Goal: Task Accomplishment & Management: Use online tool/utility

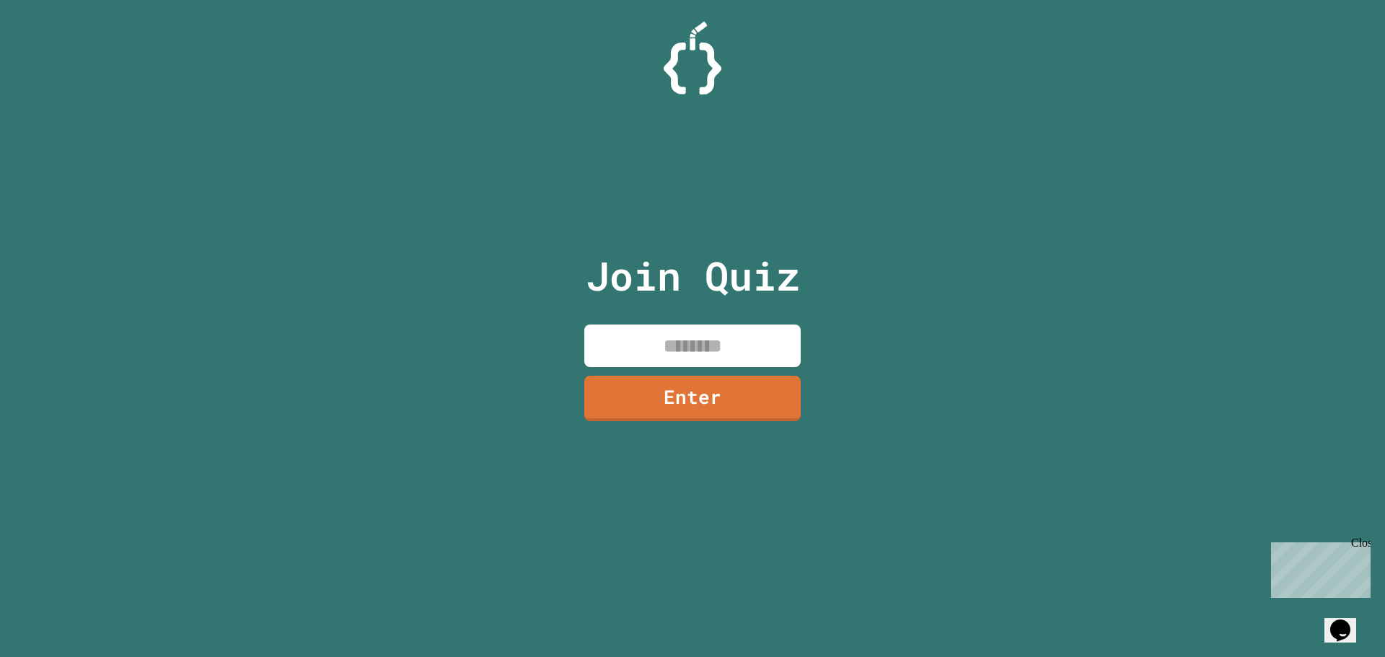
click at [669, 338] on input at bounding box center [692, 346] width 216 height 43
type input "********"
click at [678, 408] on link "Enter" at bounding box center [693, 397] width 214 height 48
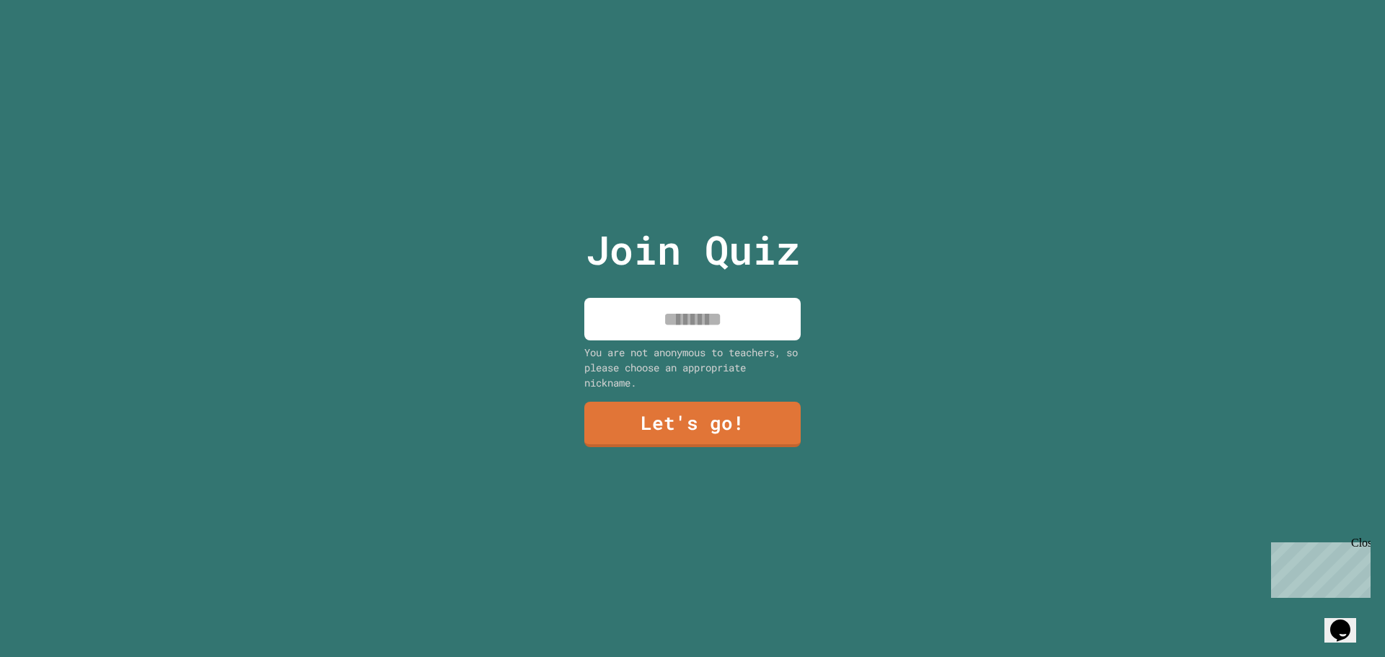
click at [722, 298] on input at bounding box center [692, 319] width 216 height 43
type input "*******"
click at [664, 408] on link "Let's go!" at bounding box center [692, 424] width 219 height 46
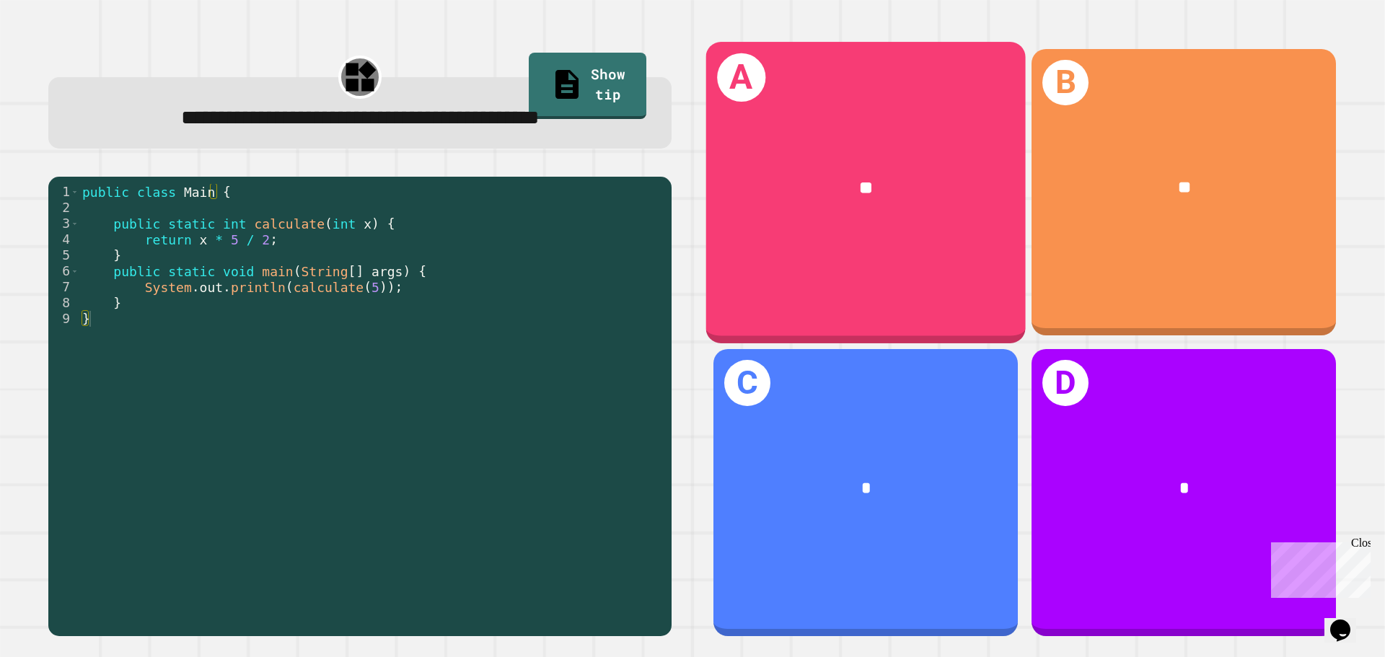
click at [894, 253] on div "A **" at bounding box center [866, 192] width 320 height 301
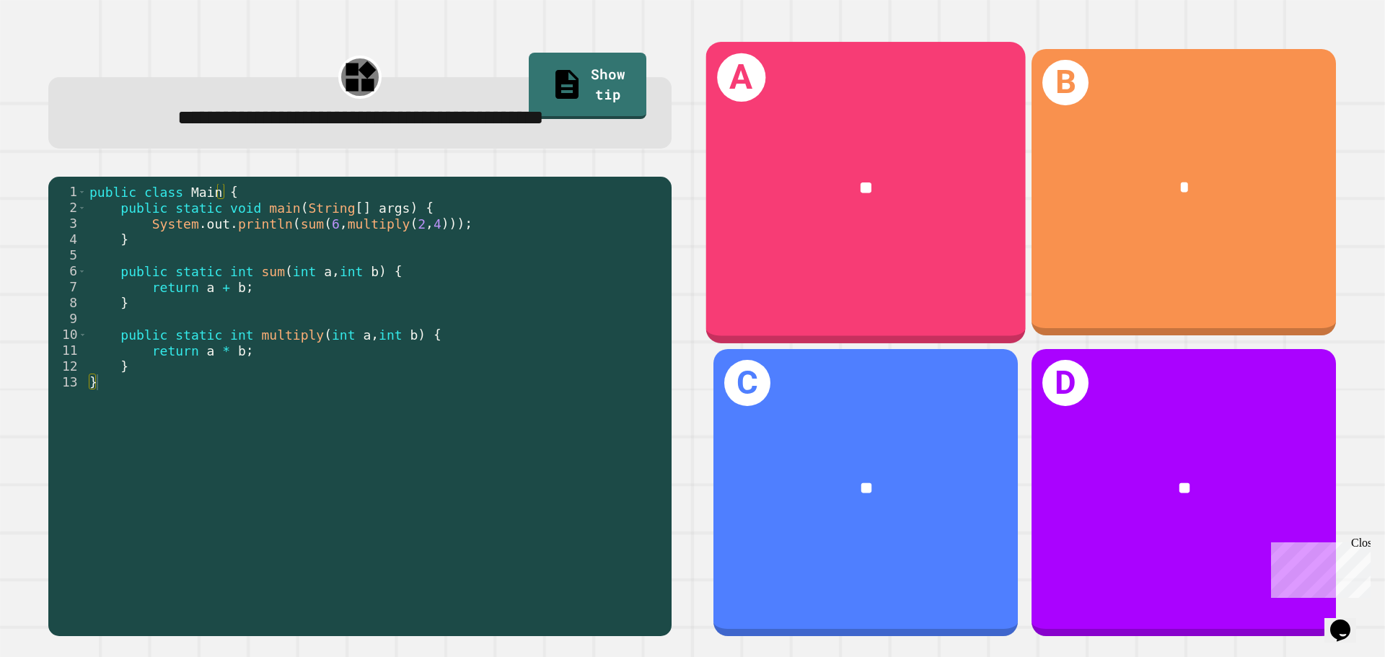
click at [910, 253] on div "A **" at bounding box center [866, 192] width 320 height 301
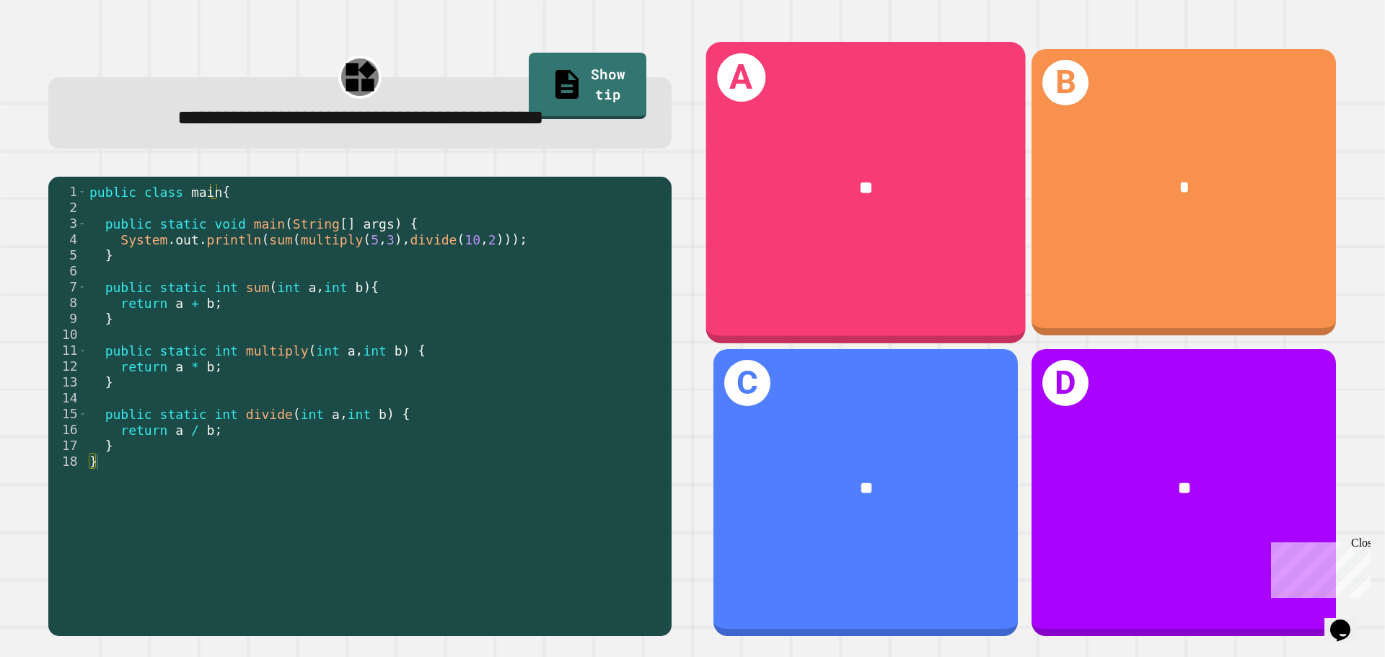
click at [832, 247] on div "A **" at bounding box center [866, 192] width 320 height 301
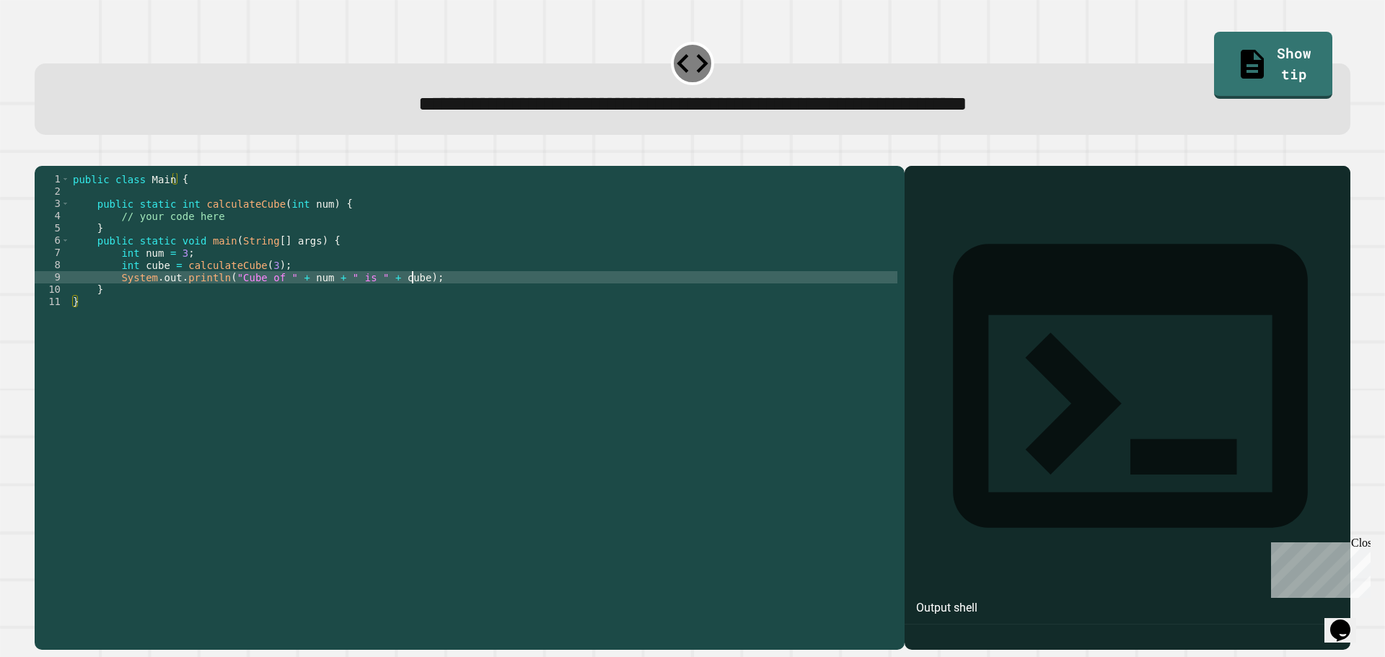
click at [409, 299] on div "public class Main { public static int calculateCube ( int num ) { // your code …" at bounding box center [483, 393] width 827 height 441
click at [239, 286] on div "public class Main { public static int calculateCube ( int num ) { // your code …" at bounding box center [483, 393] width 827 height 441
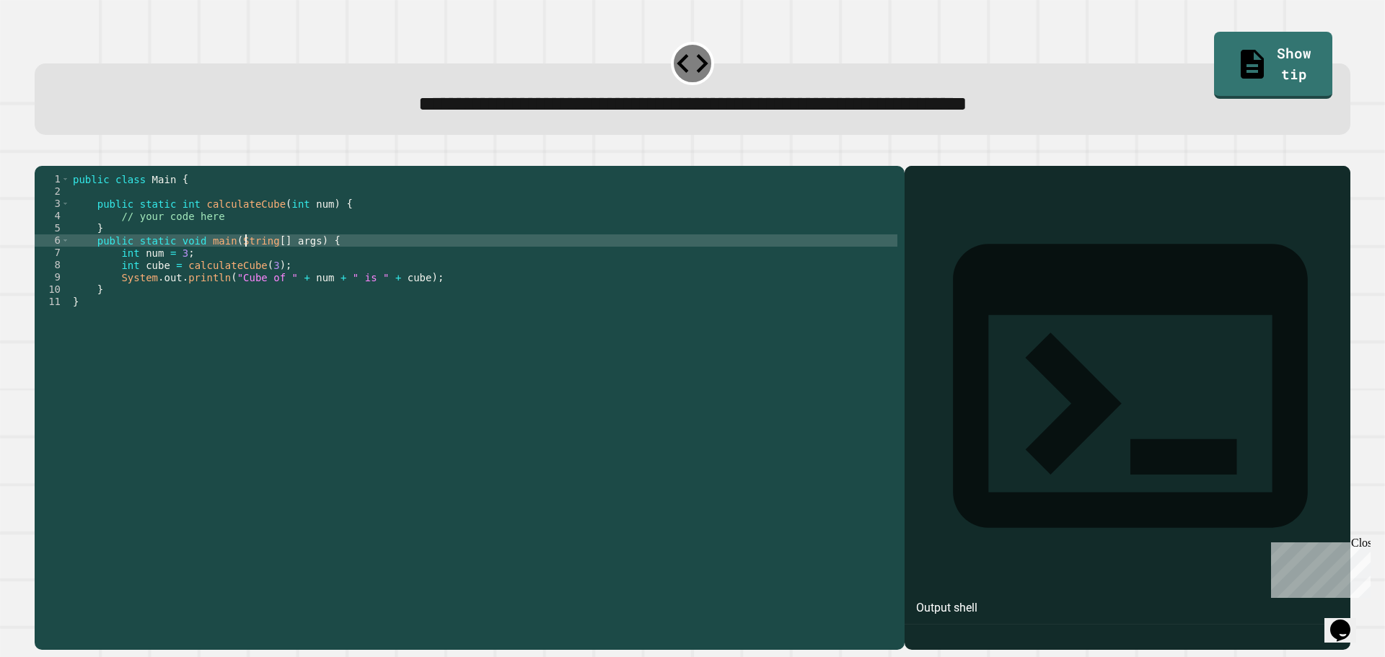
click at [246, 267] on div "public class Main { public static int calculateCube ( int num ) { // your code …" at bounding box center [483, 393] width 827 height 441
click at [279, 275] on div "public class Main { public static int calculateCube ( int num ) { // your code …" at bounding box center [483, 393] width 827 height 441
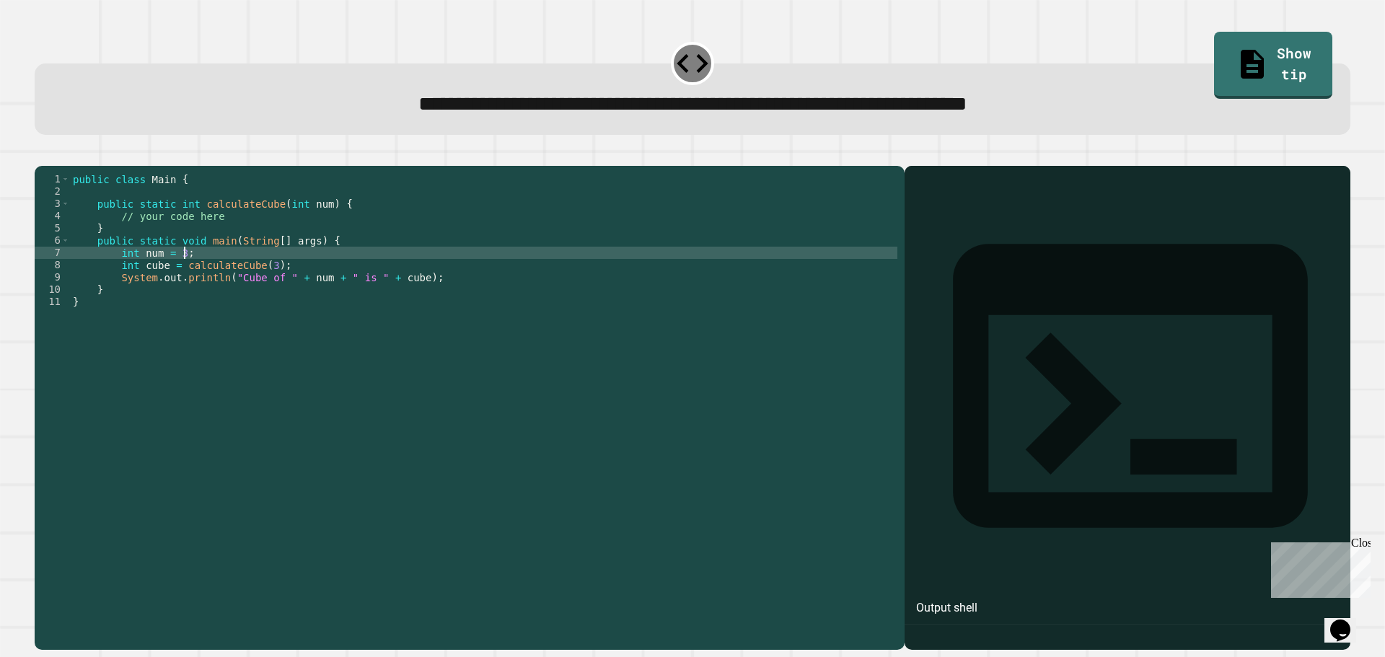
click at [480, 305] on div "public class Main { public static int calculateCube ( int num ) { // your code …" at bounding box center [483, 393] width 827 height 441
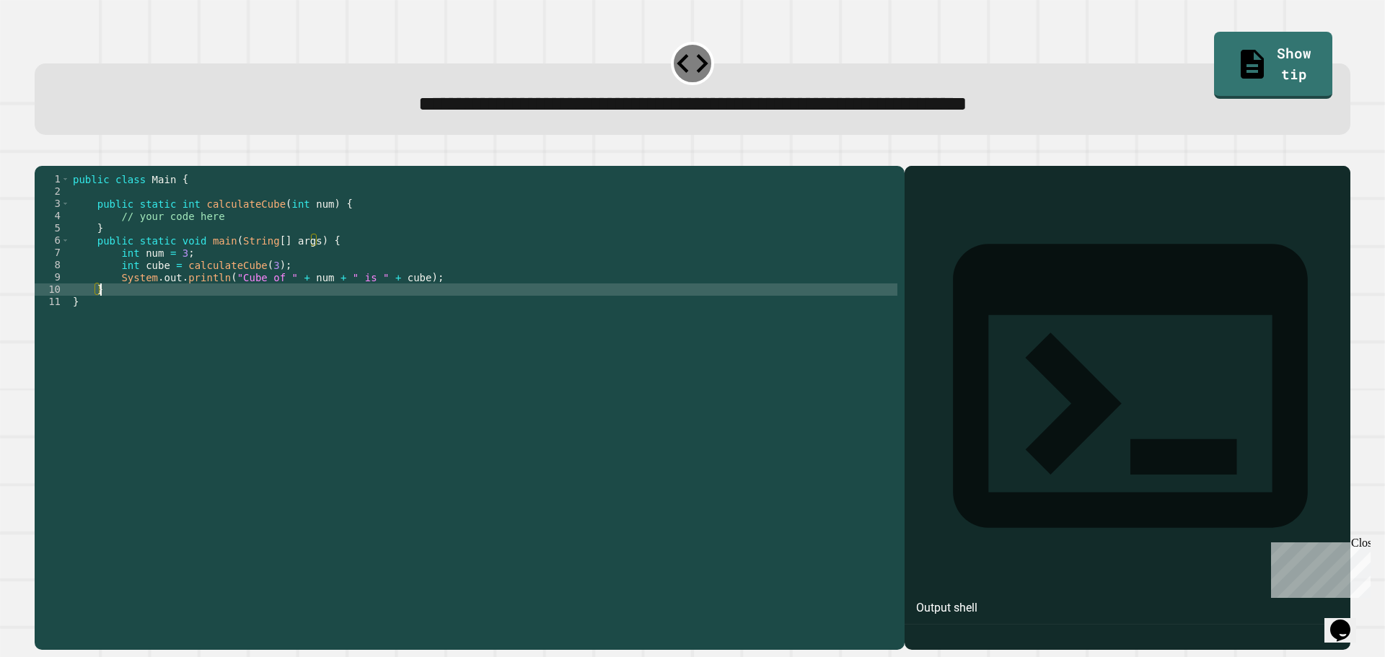
click at [512, 305] on div "public class Main { public static int calculateCube ( int num ) { // your code …" at bounding box center [483, 393] width 827 height 441
click at [514, 299] on div "public class Main { public static int calculateCube ( int num ) { // your code …" at bounding box center [483, 393] width 827 height 441
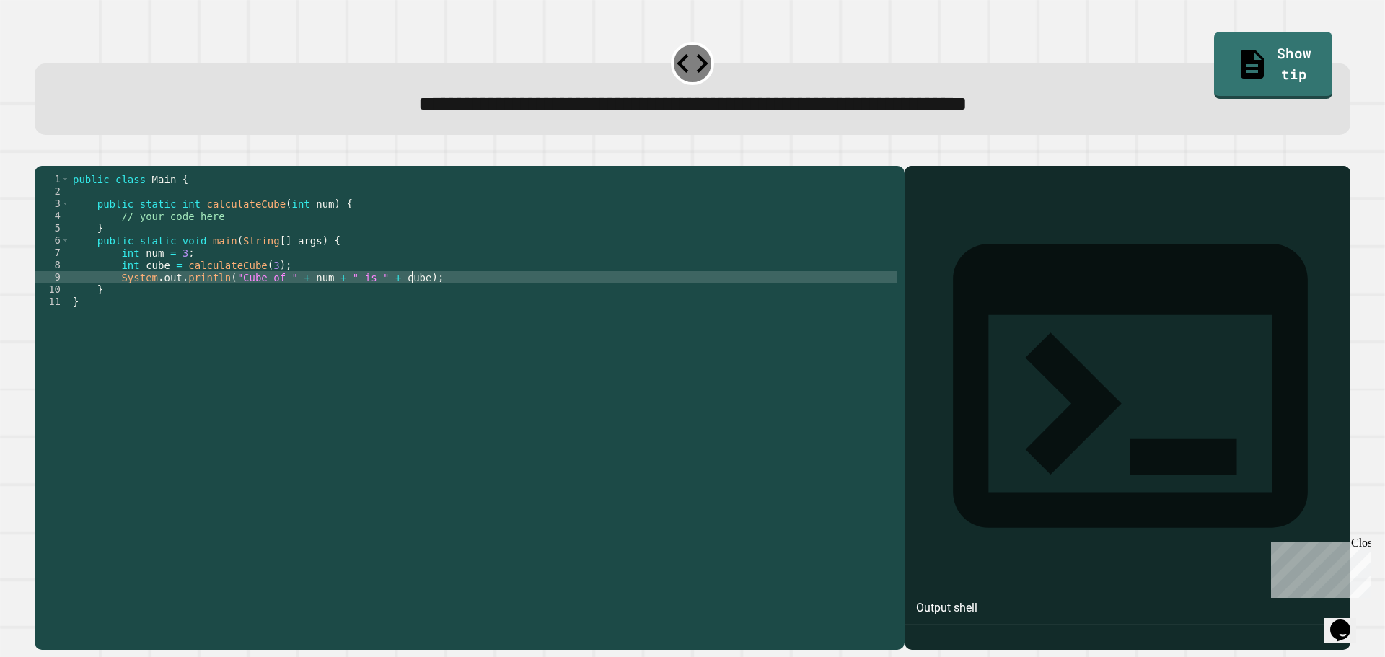
click at [390, 237] on div "public class Main { public static int calculateCube ( int num ) { // your code …" at bounding box center [483, 393] width 827 height 441
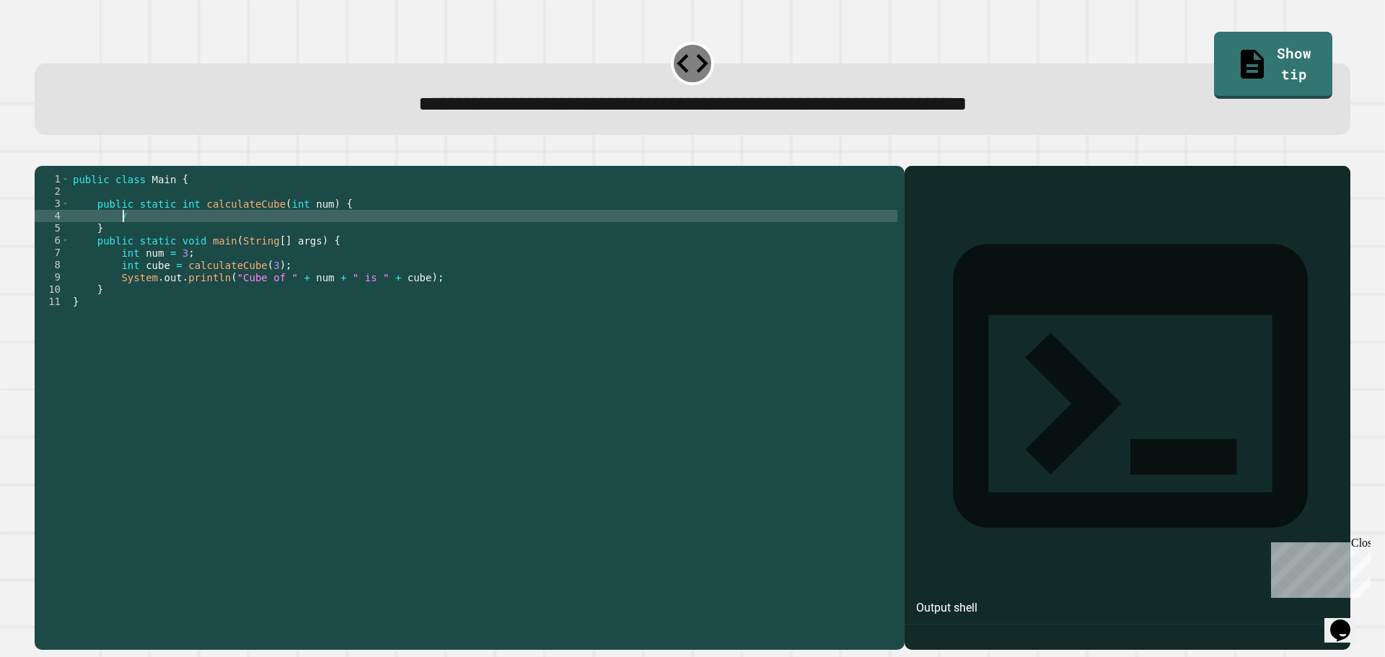
type textarea "*"
click at [185, 276] on div "public class Main { public static int calculateCube ( int num ) { return num * …" at bounding box center [483, 393] width 827 height 441
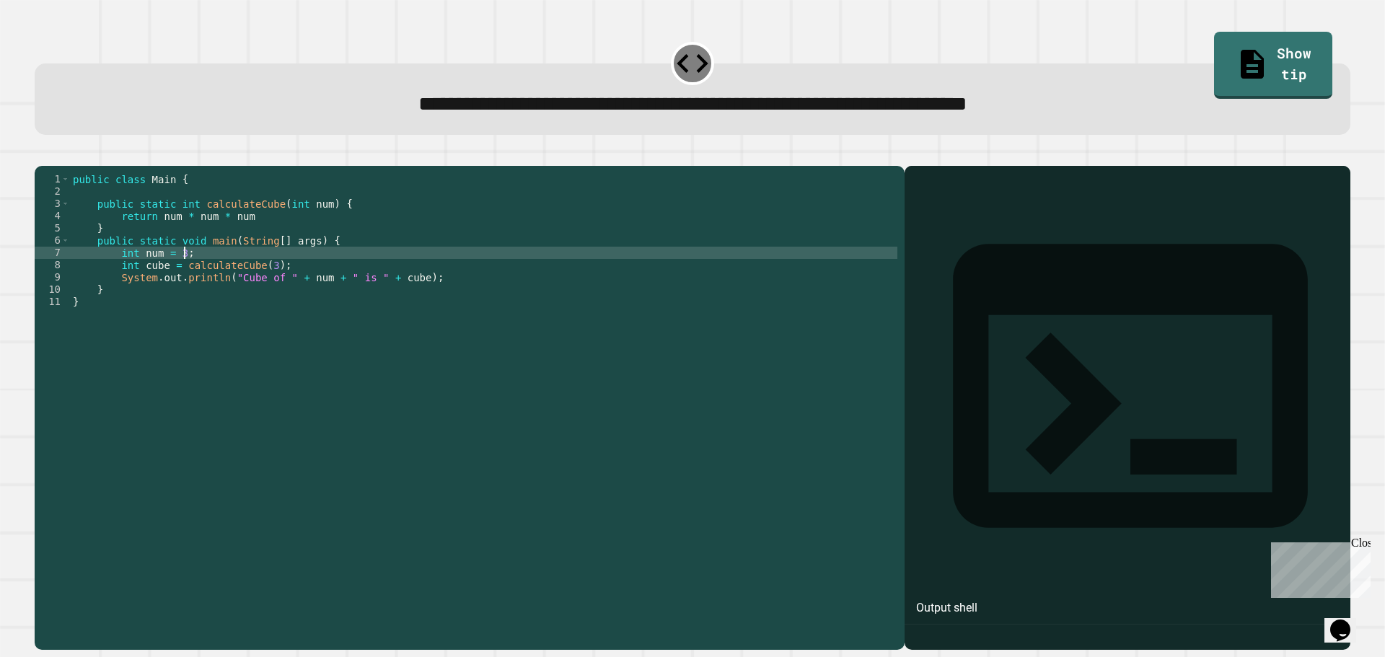
click at [309, 282] on div "public class Main { public static int calculateCube ( int num ) { return num * …" at bounding box center [483, 393] width 827 height 441
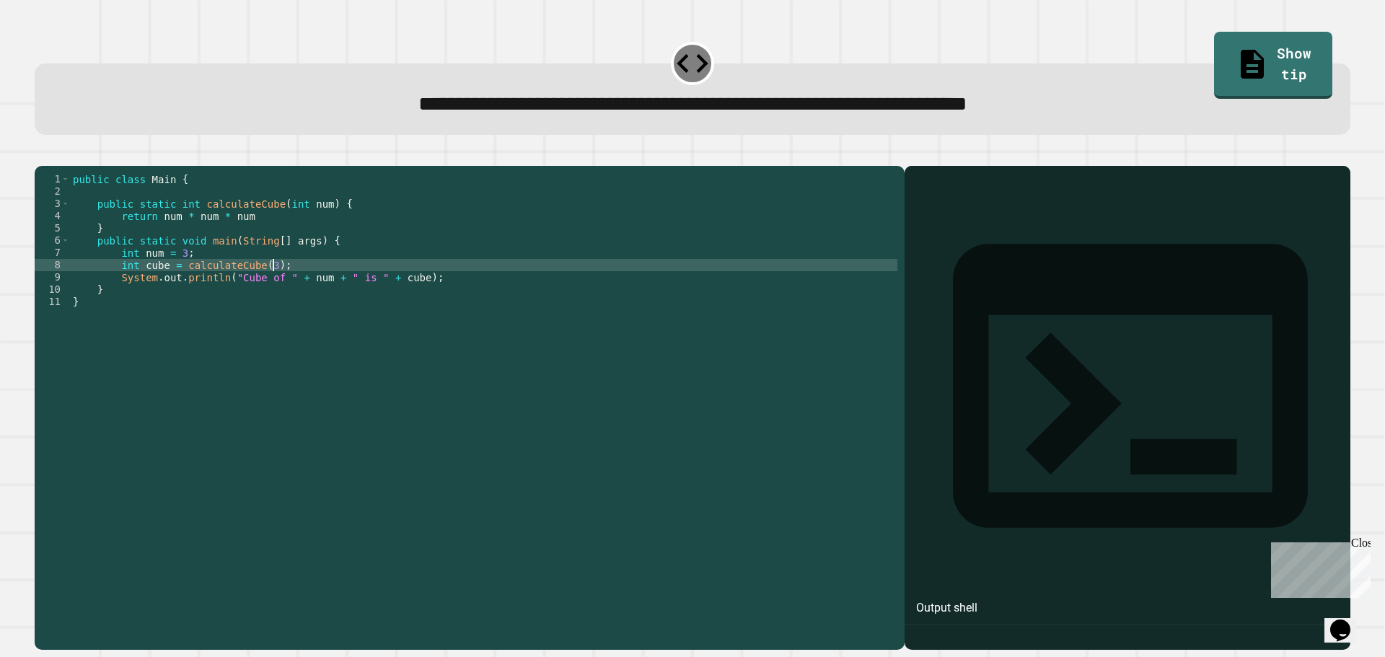
click at [247, 241] on div "public class Main { public static int calculateCube ( int num ) { return num * …" at bounding box center [483, 393] width 827 height 441
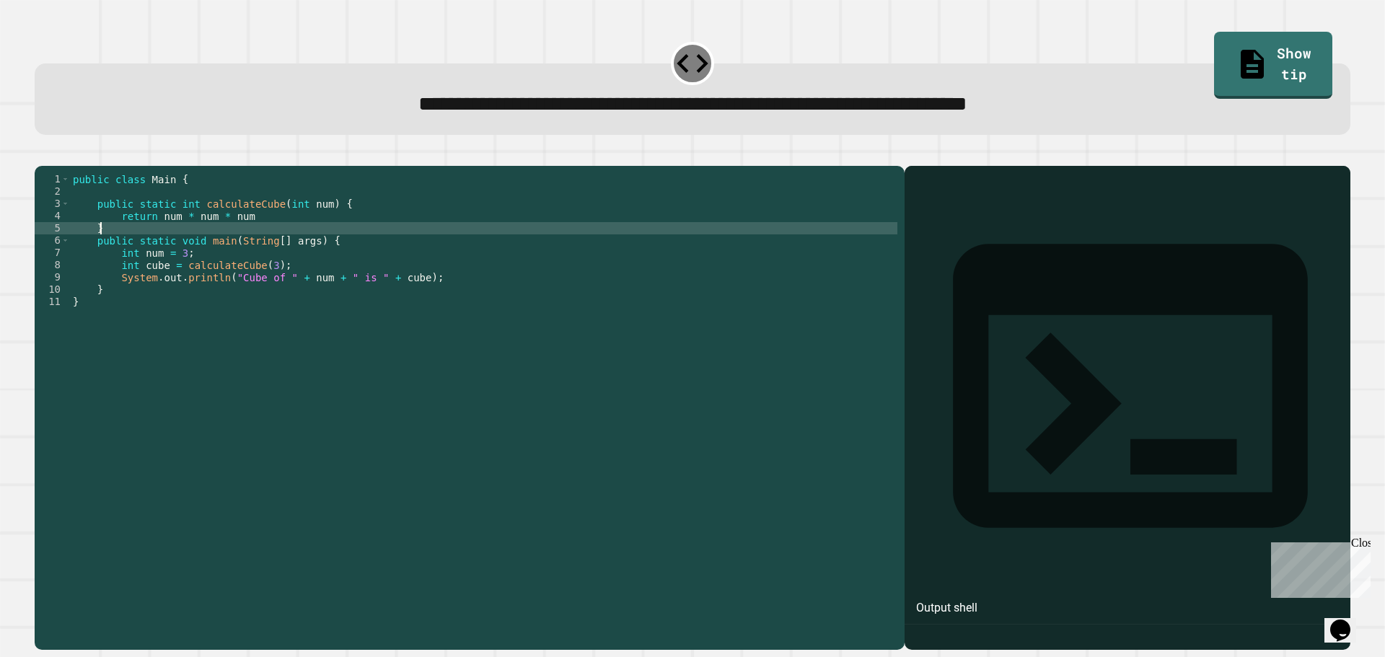
click at [171, 252] on div "public class Main { public static int calculateCube ( int num ) { return num * …" at bounding box center [483, 393] width 827 height 441
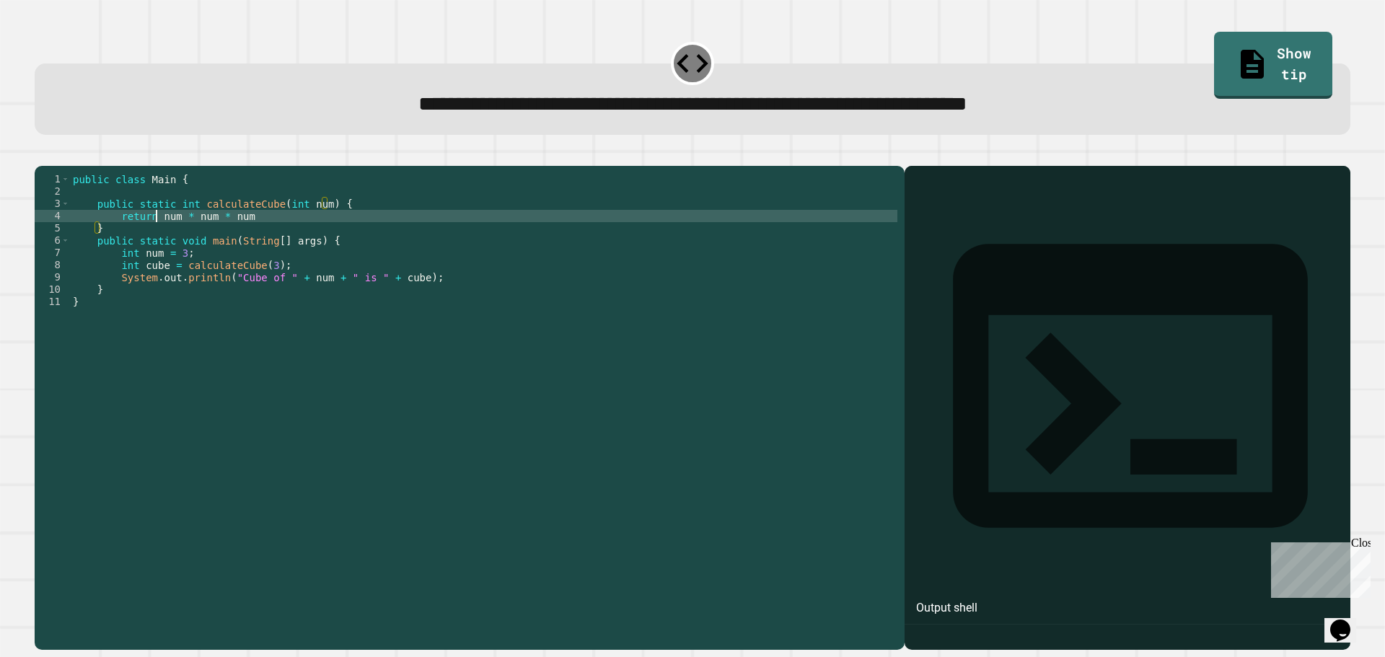
click at [157, 238] on div "public class Main { public static int calculateCube ( int num ) { return num * …" at bounding box center [483, 393] width 827 height 441
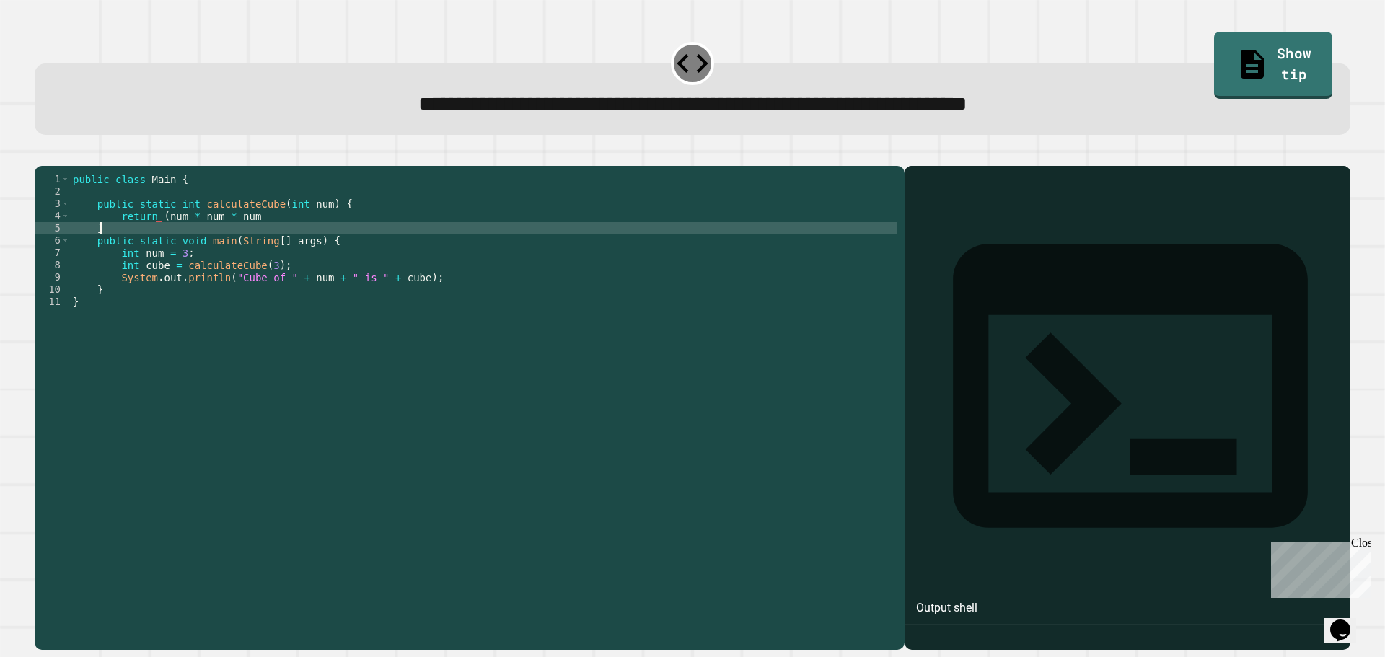
click at [273, 250] on div "public class Main { public static int calculateCube ( int num ) { return ( num …" at bounding box center [483, 393] width 827 height 441
click at [295, 241] on div "public class Main { public static int calculateCube ( int num ) { return ( num …" at bounding box center [483, 393] width 827 height 441
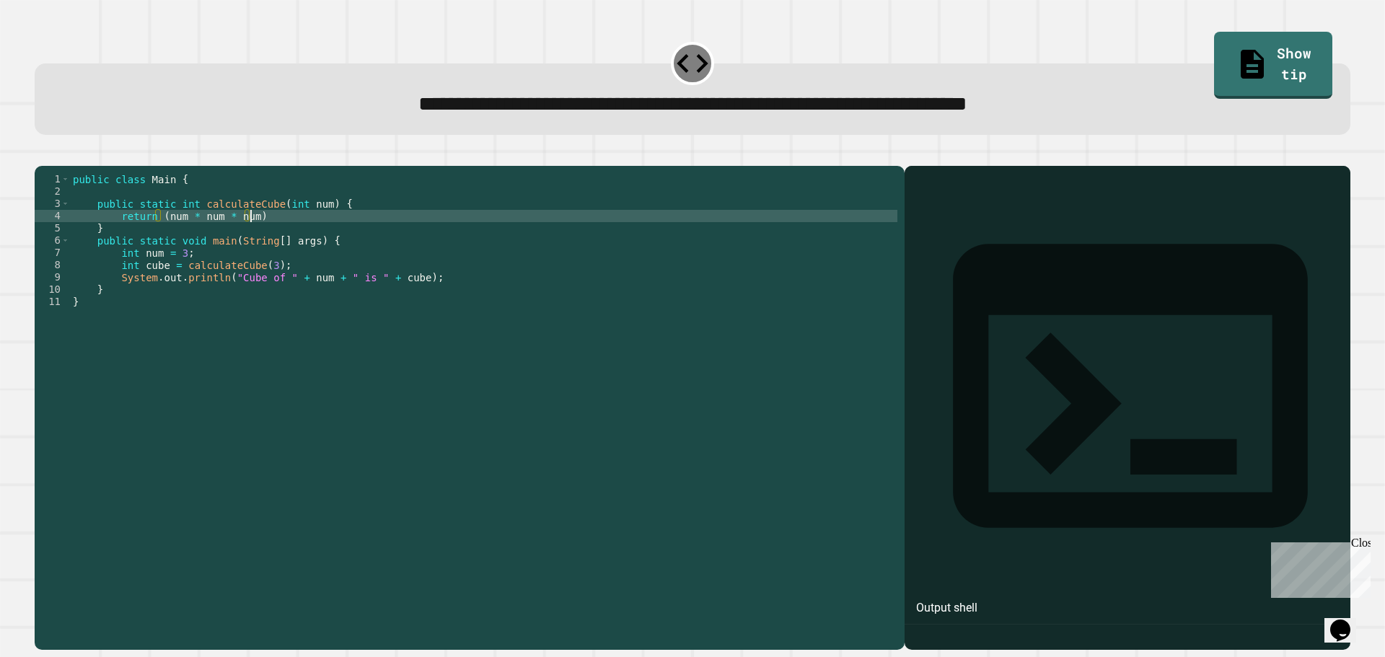
scroll to position [0, 12]
click at [42, 154] on icon "button" at bounding box center [42, 154] width 0 height 0
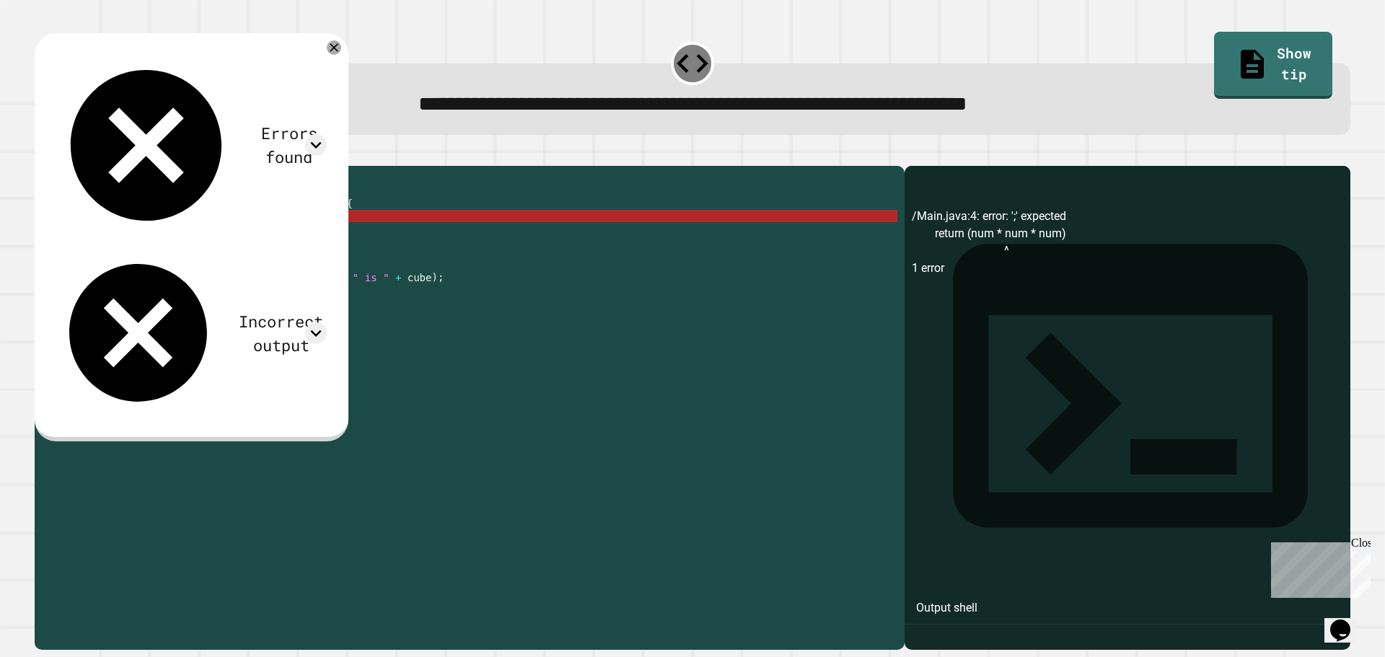
click at [327, 235] on div "public class Main { public static int calculateCube ( int num ) { return ( num …" at bounding box center [483, 393] width 827 height 441
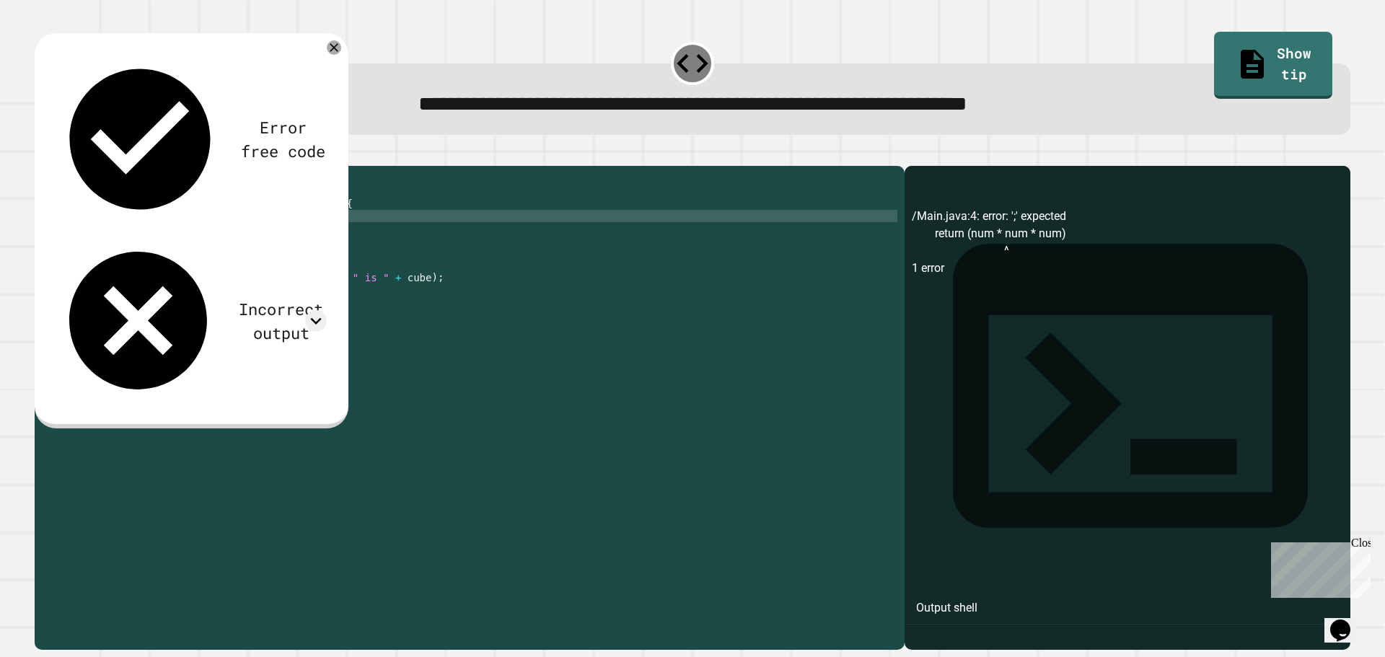
scroll to position [0, 12]
type textarea "**********"
click at [42, 154] on icon "button" at bounding box center [42, 154] width 0 height 0
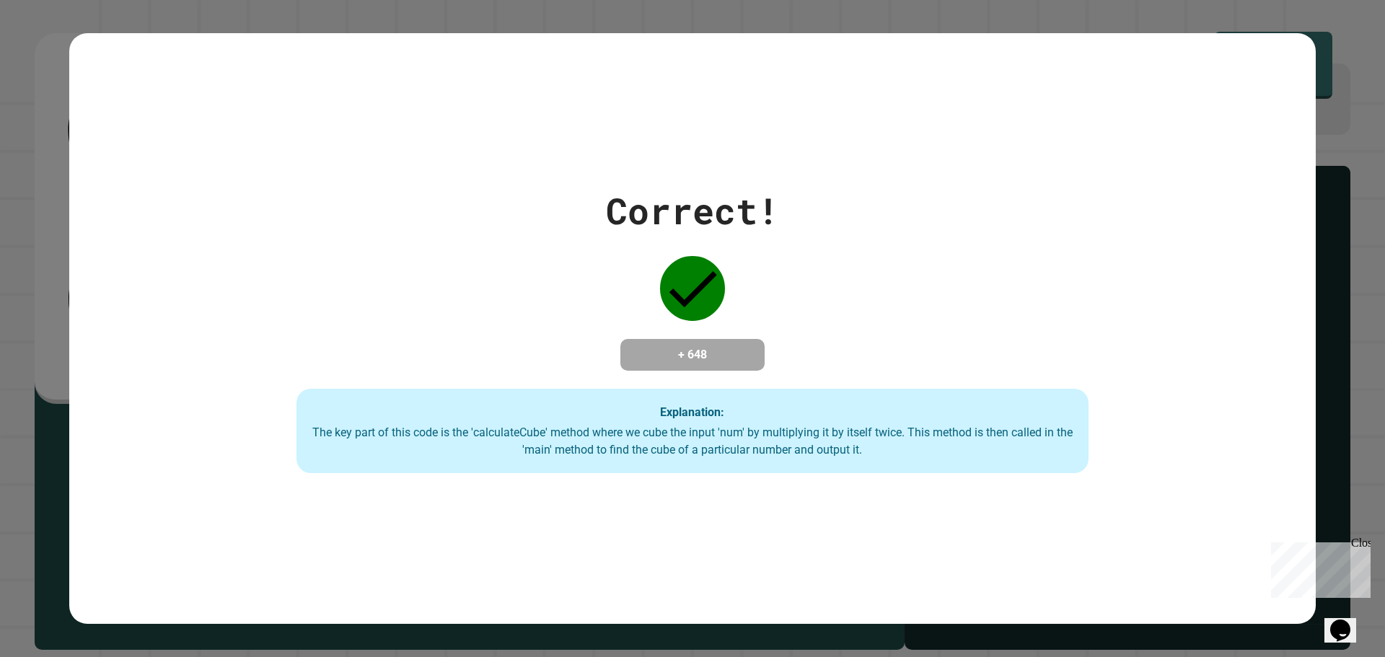
click at [1313, 94] on div "Correct! + 648 Explanation: The key part of this code is the 'calculateCube' me…" at bounding box center [692, 328] width 1385 height 657
click at [682, 268] on icon at bounding box center [692, 288] width 65 height 65
drag, startPoint x: 693, startPoint y: 268, endPoint x: 681, endPoint y: 308, distance: 41.5
click at [694, 276] on icon at bounding box center [692, 288] width 65 height 65
drag, startPoint x: 679, startPoint y: 331, endPoint x: 645, endPoint y: 338, distance: 34.7
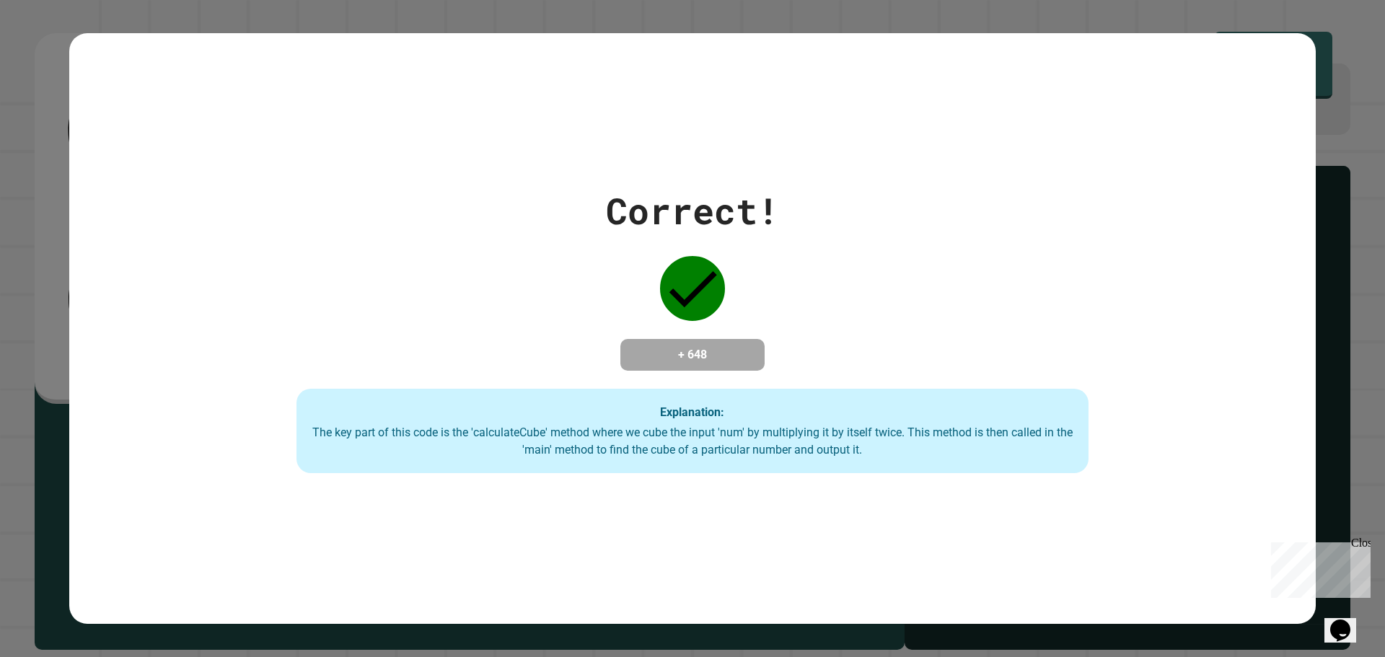
click at [679, 339] on div "+ 648" at bounding box center [692, 355] width 144 height 32
click at [27, 440] on div "Correct! + 648 Explanation: The key part of this code is the 'calculateCube' me…" at bounding box center [692, 328] width 1385 height 657
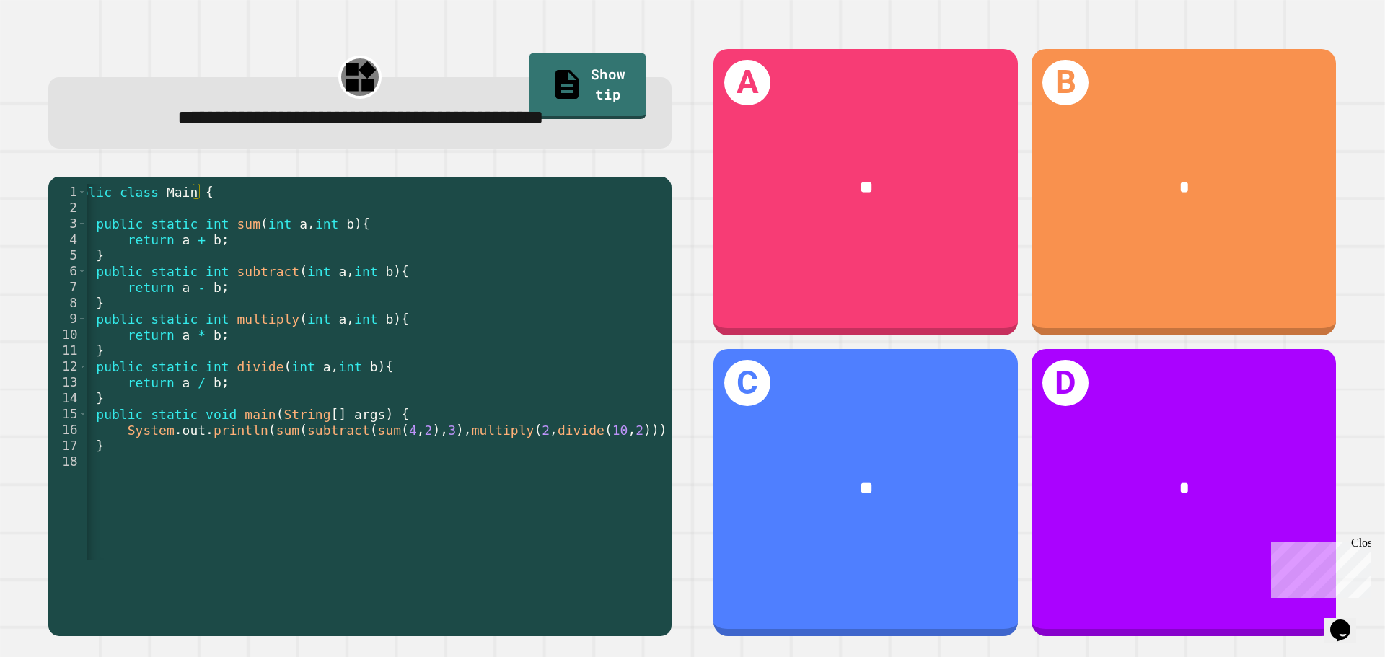
scroll to position [0, 38]
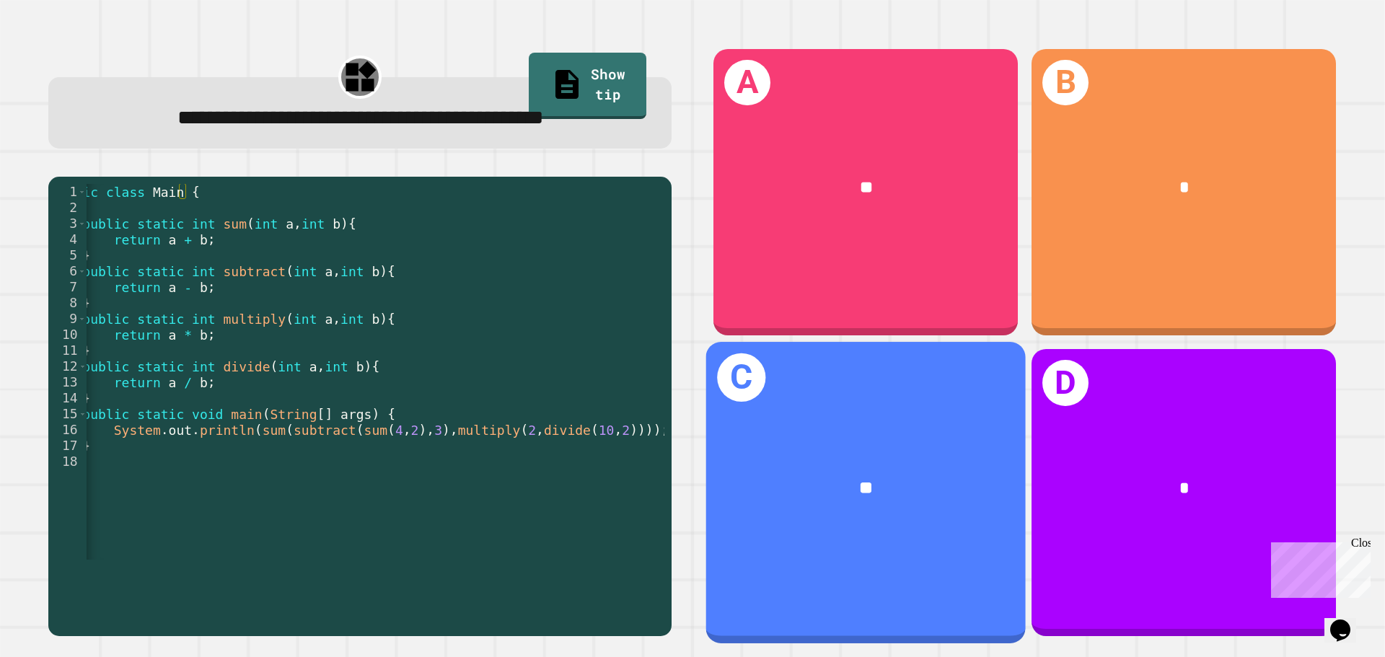
click at [811, 475] on div "**" at bounding box center [866, 488] width 249 height 27
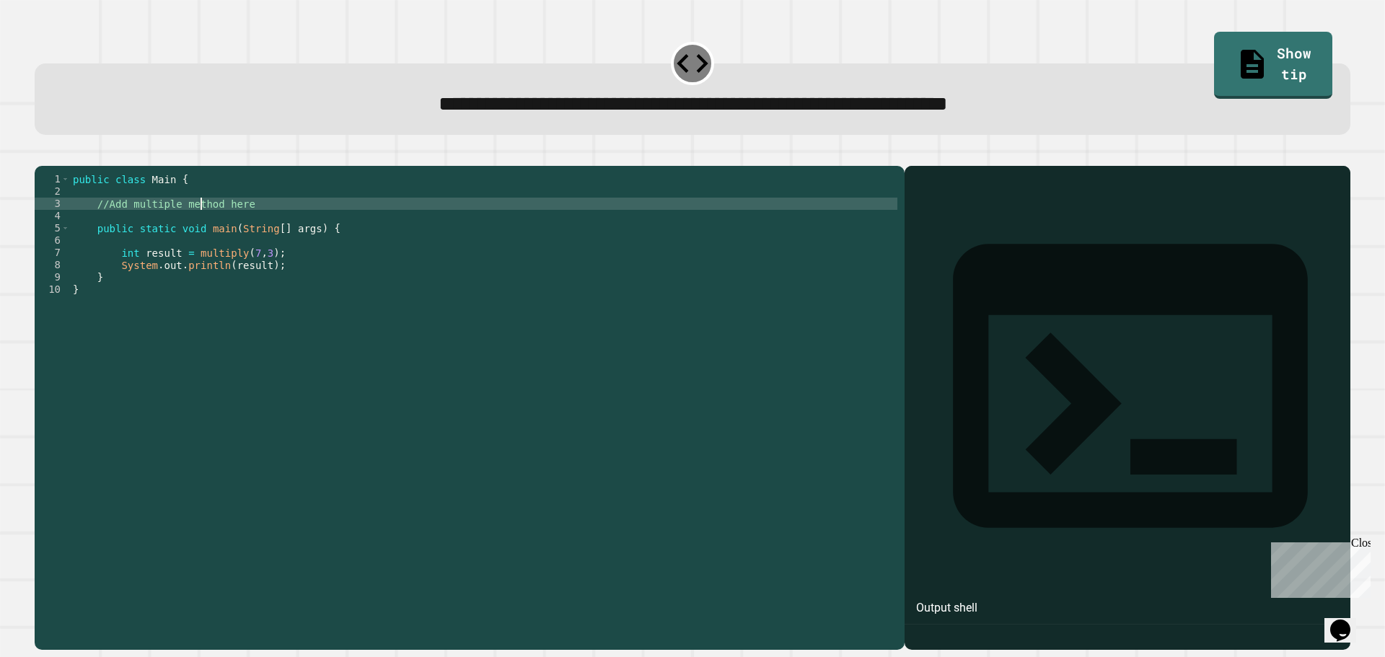
click at [201, 229] on div "public class Main { //Add multiple method here public static void main ( String…" at bounding box center [483, 393] width 827 height 441
click at [245, 227] on div "public class Main { //Add multiple method here public static void main ( String…" at bounding box center [483, 381] width 827 height 417
drag, startPoint x: 254, startPoint y: 227, endPoint x: 97, endPoint y: 223, distance: 157.3
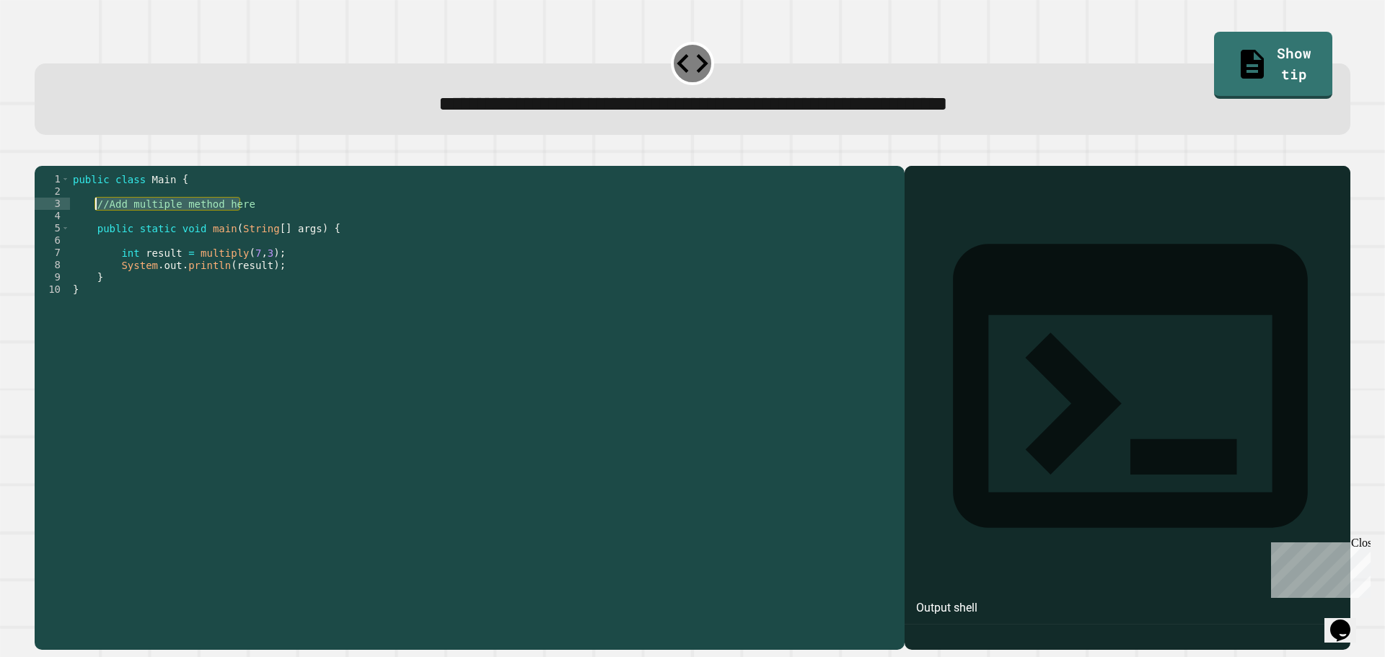
click at [97, 223] on div "public class Main { //Add multiple method here public static void main ( String…" at bounding box center [483, 393] width 827 height 441
type textarea "**********"
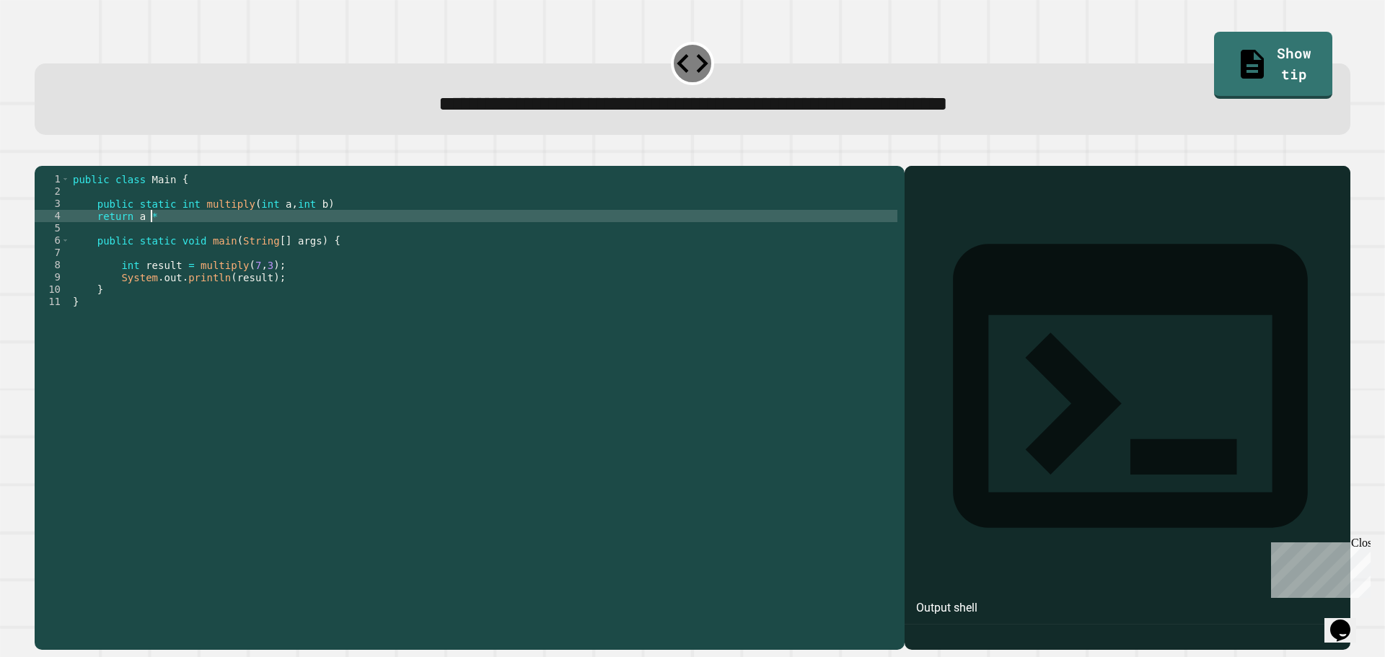
scroll to position [0, 5]
click at [386, 224] on div "public class Main { public static int multiply ( int a , int b ) return a * b p…" at bounding box center [483, 393] width 827 height 441
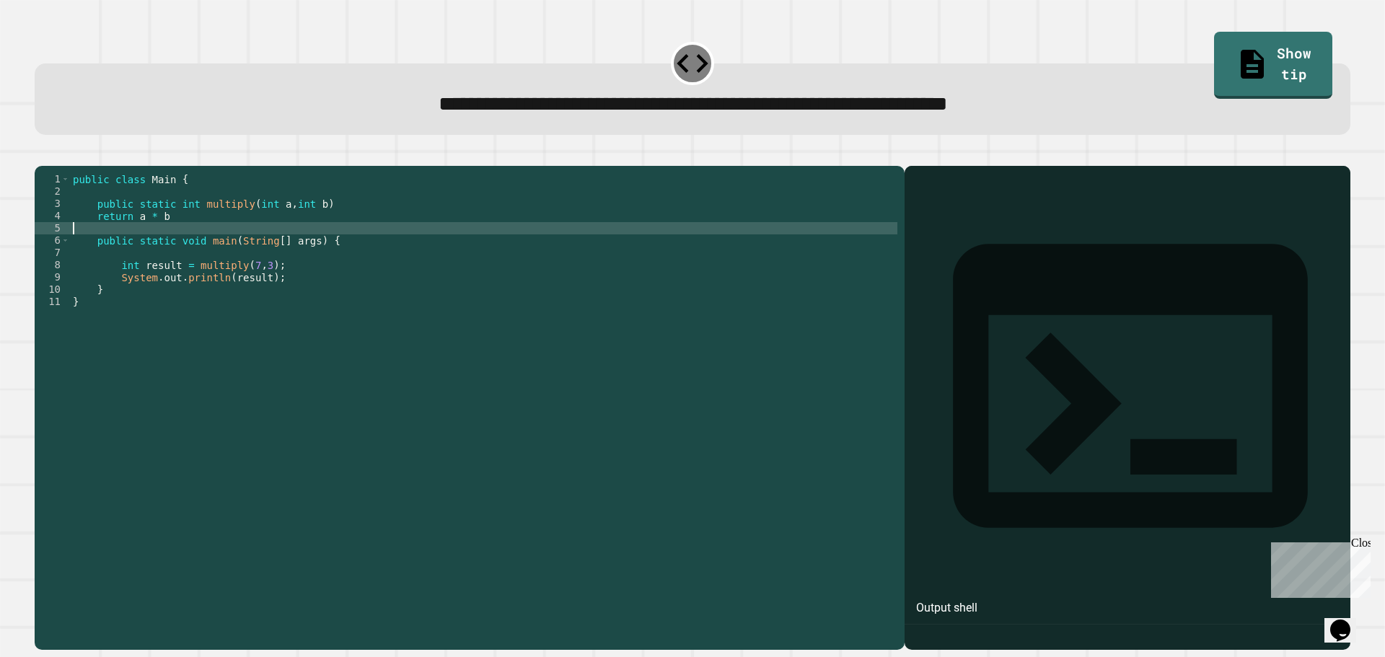
click at [294, 246] on div "public class Main { public static int multiply ( int a , int b ) return a * b p…" at bounding box center [483, 393] width 827 height 441
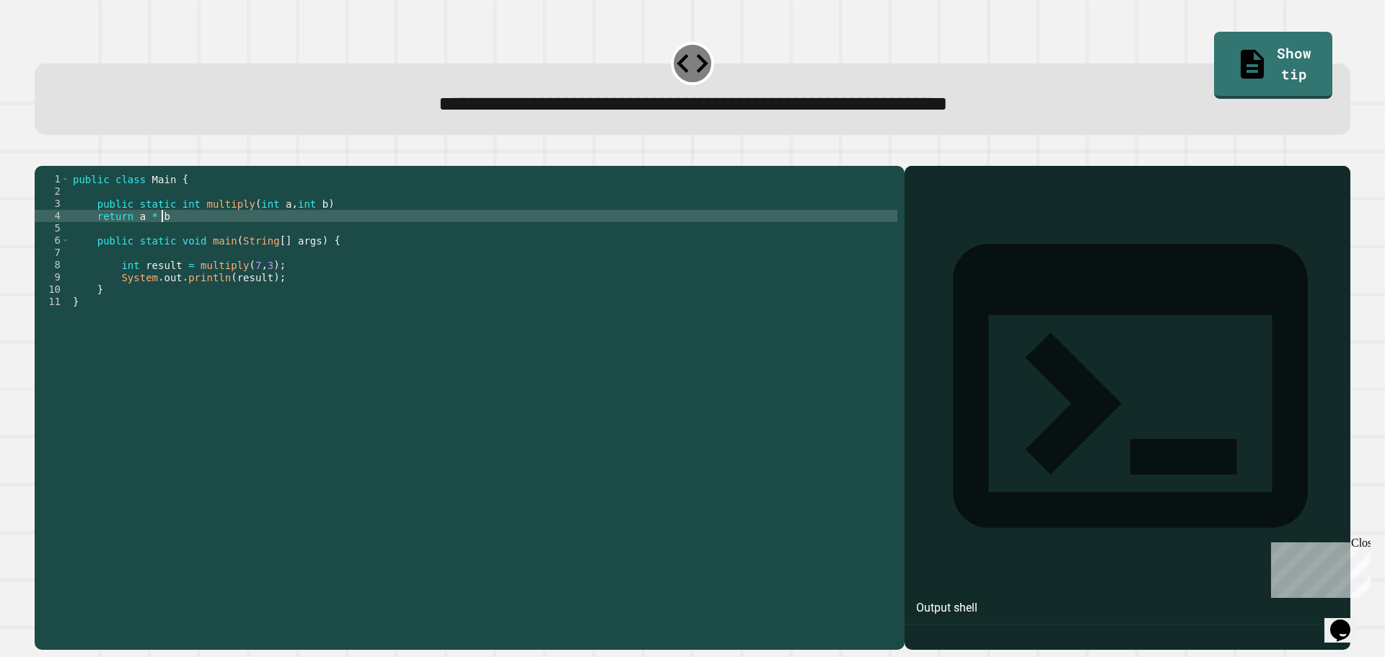
click at [299, 243] on div "public class Main { public static int multiply ( int a , int b ) return a * b p…" at bounding box center [483, 393] width 827 height 441
click at [42, 154] on button "button" at bounding box center [42, 154] width 0 height 0
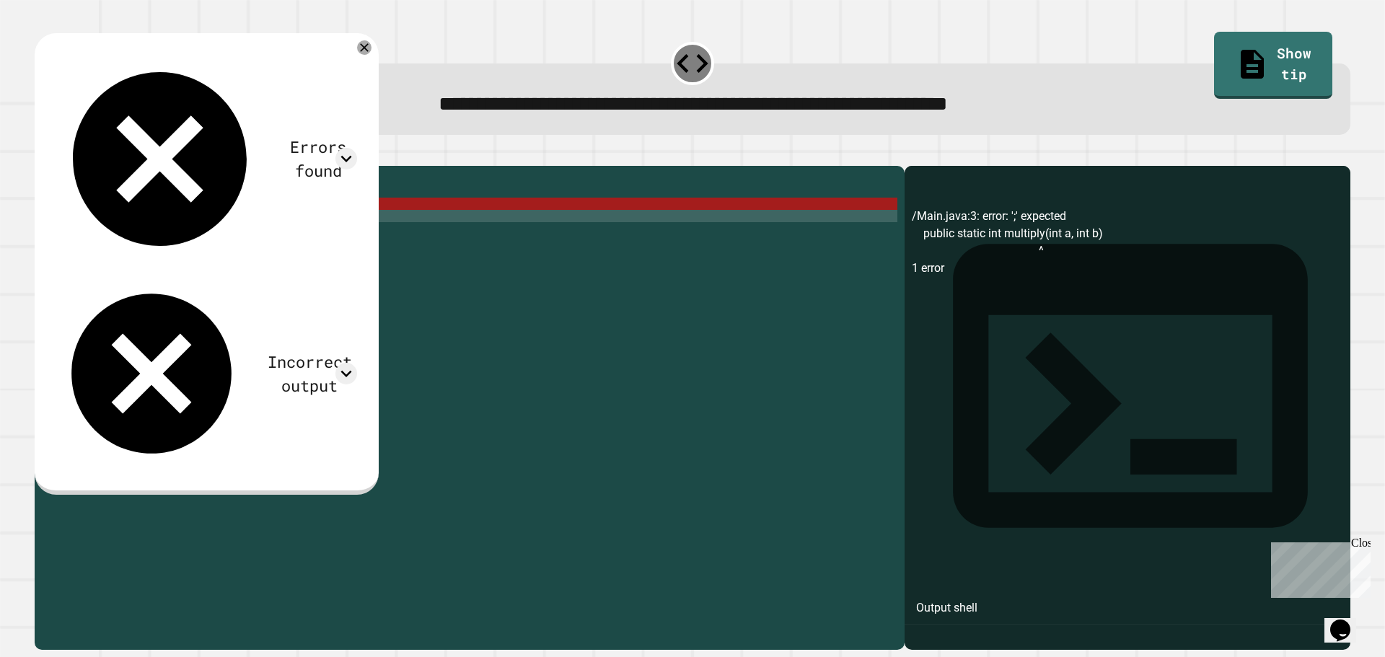
click at [368, 223] on div "public class Main { public static int multiply ( int a , int b ) return a * b ;…" at bounding box center [483, 393] width 827 height 441
click at [242, 223] on div "public class Main { public static int multiply ( int a , int b ) return a * b ;…" at bounding box center [483, 393] width 827 height 441
click at [353, 226] on div "public class Main { public static int multiply ( int a , int b ) return a * b ;…" at bounding box center [483, 393] width 827 height 441
click at [92, 224] on div "public class Main { public static int multiply ( int a , int b ) return a * b ;…" at bounding box center [483, 393] width 827 height 441
click at [92, 227] on div "public class Main { public static int multiply ( int a , int b ) return a * b ;…" at bounding box center [483, 393] width 827 height 441
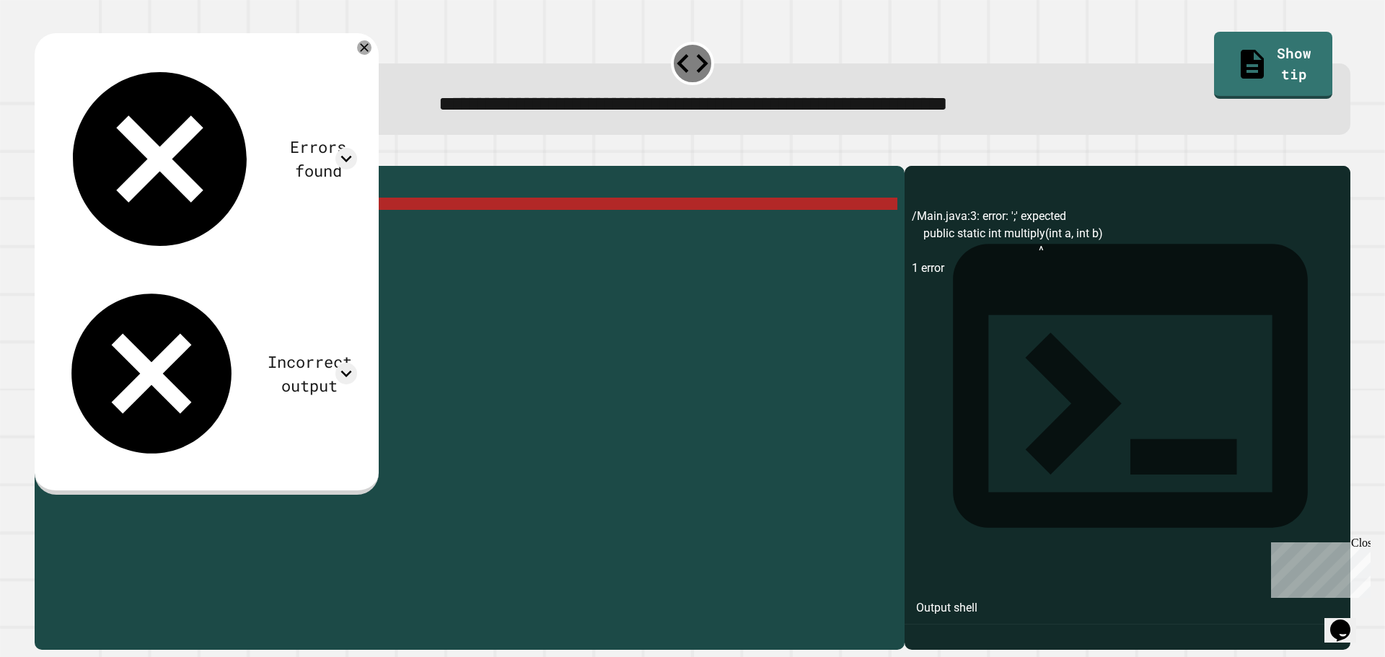
click at [390, 222] on div "public class Main { public static int multiply ( int a , int b ) return a * b ;…" at bounding box center [483, 393] width 827 height 441
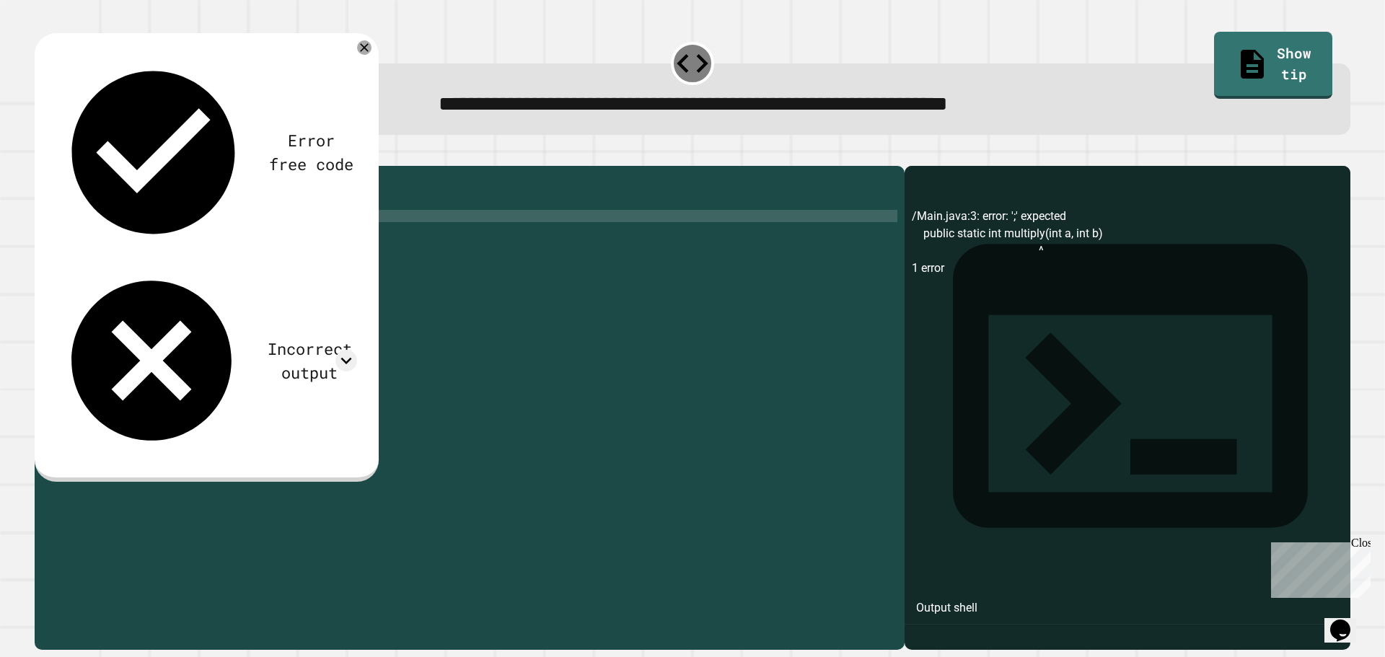
type textarea "**********"
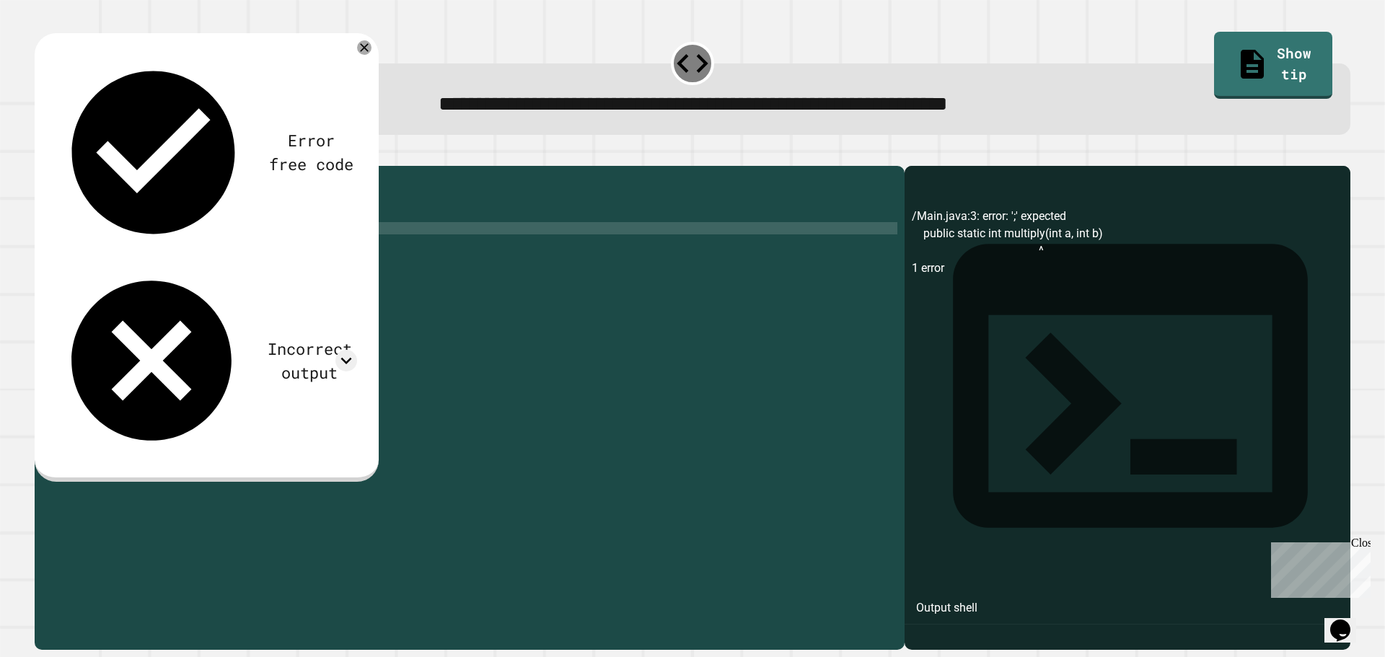
scroll to position [0, 0]
type textarea "*"
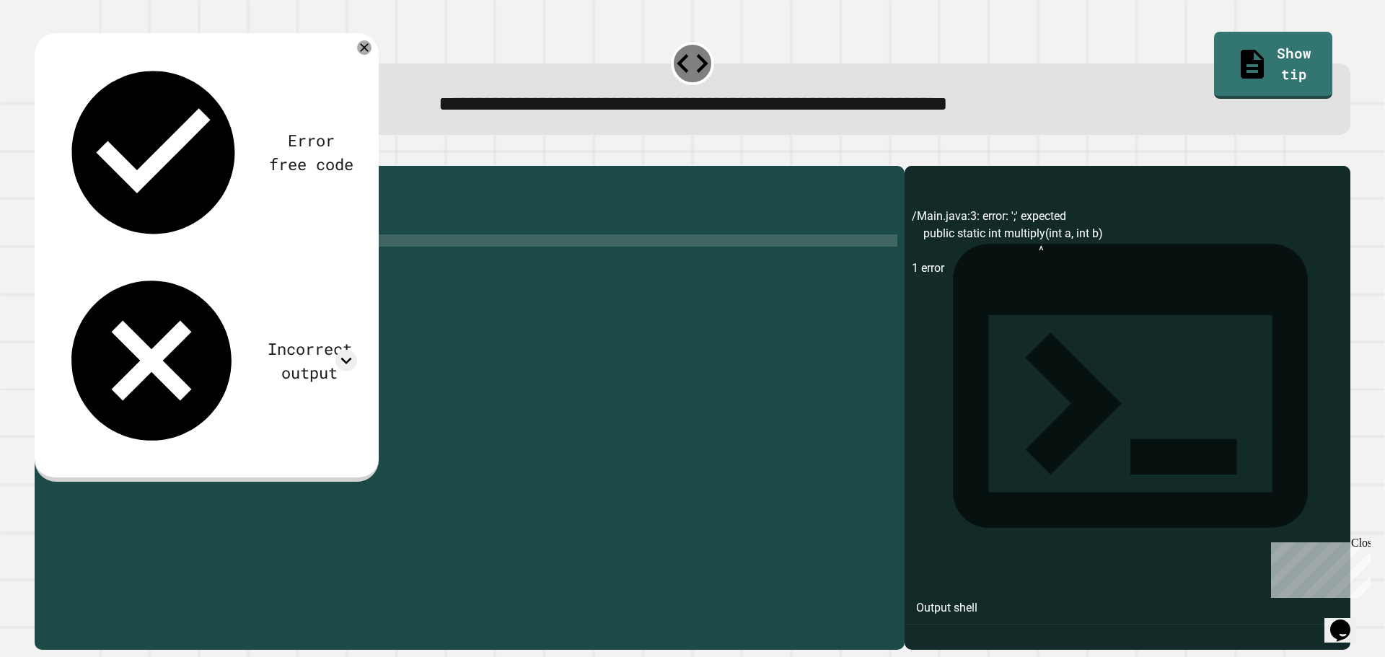
click at [42, 154] on icon "button" at bounding box center [42, 154] width 0 height 0
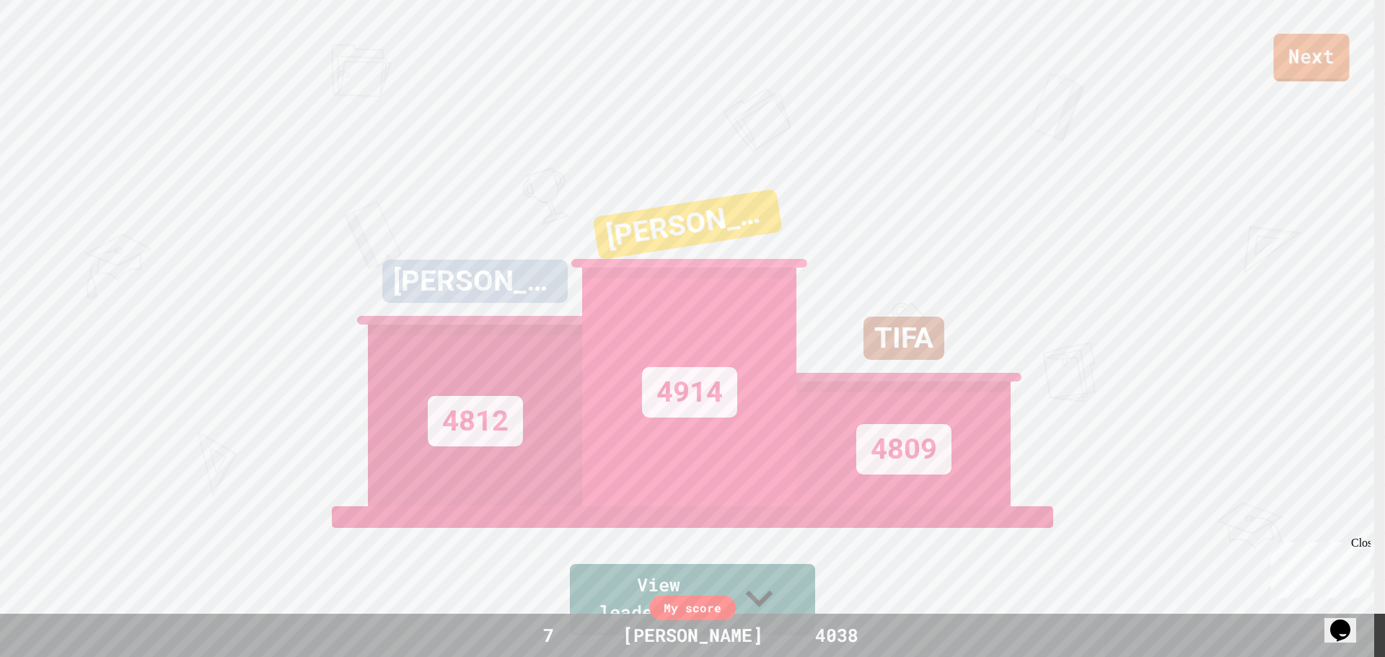
click at [1303, 41] on link "Next" at bounding box center [1312, 58] width 76 height 48
